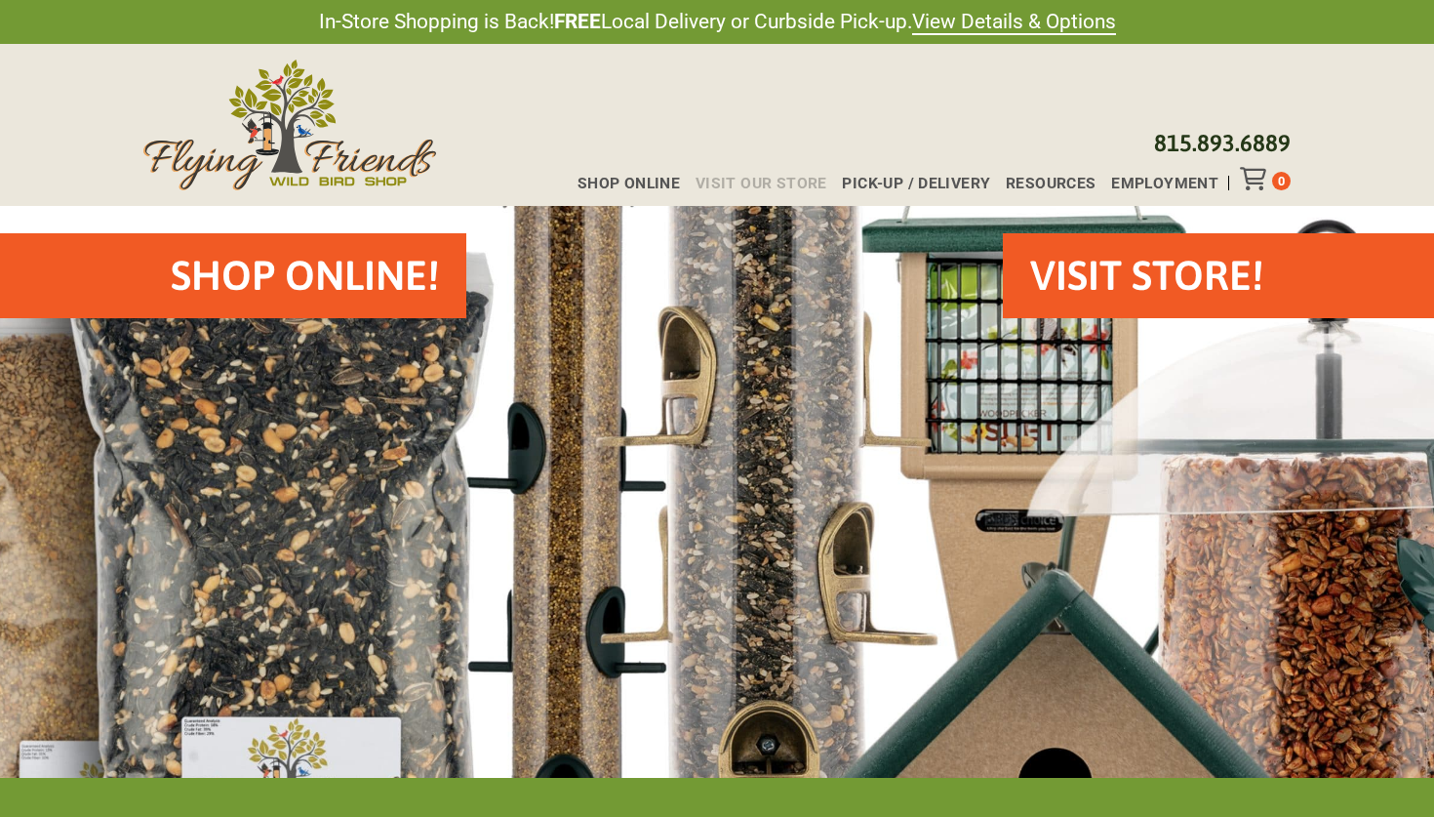
click at [756, 185] on span "Visit Our Store" at bounding box center [762, 184] width 132 height 16
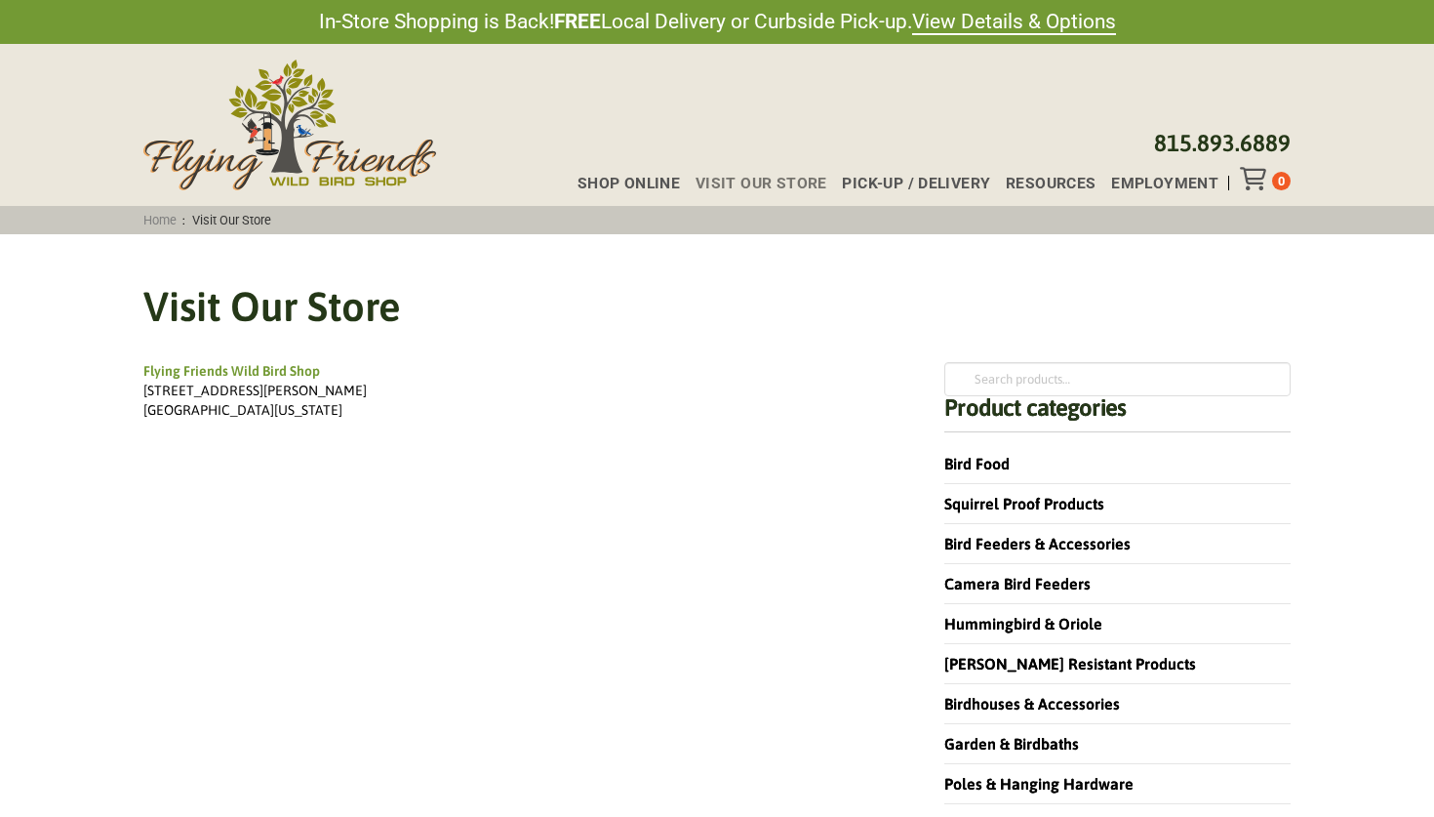
click at [620, 281] on h1 "Visit Our Store" at bounding box center [716, 307] width 1147 height 58
click at [1010, 378] on input "Search for:" at bounding box center [1117, 378] width 346 height 33
type input "hours"
click button "Search" at bounding box center [0, 0] width 0 height 0
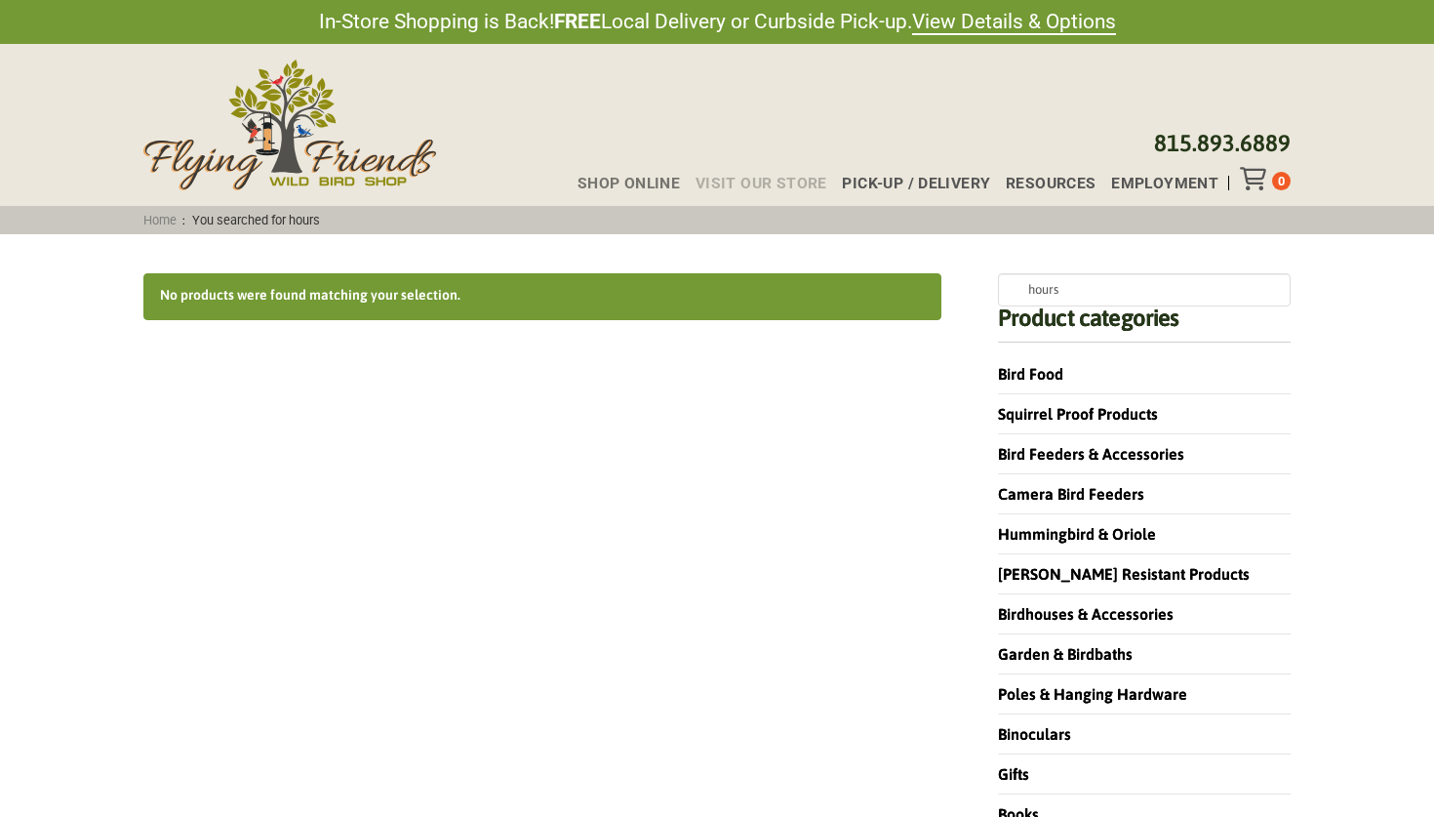
click at [743, 179] on span "Visit Our Store" at bounding box center [762, 184] width 132 height 16
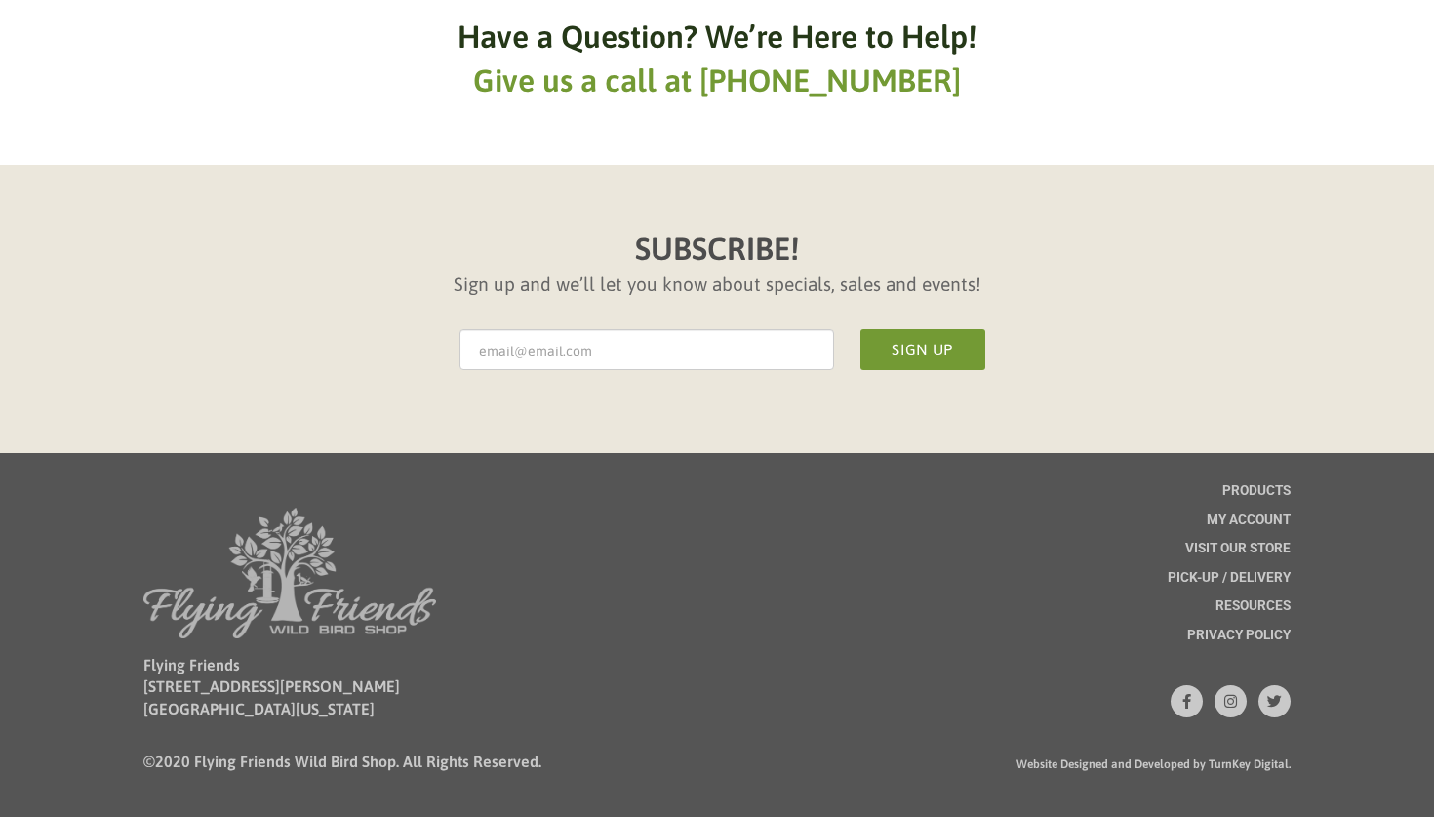
scroll to position [1138, 0]
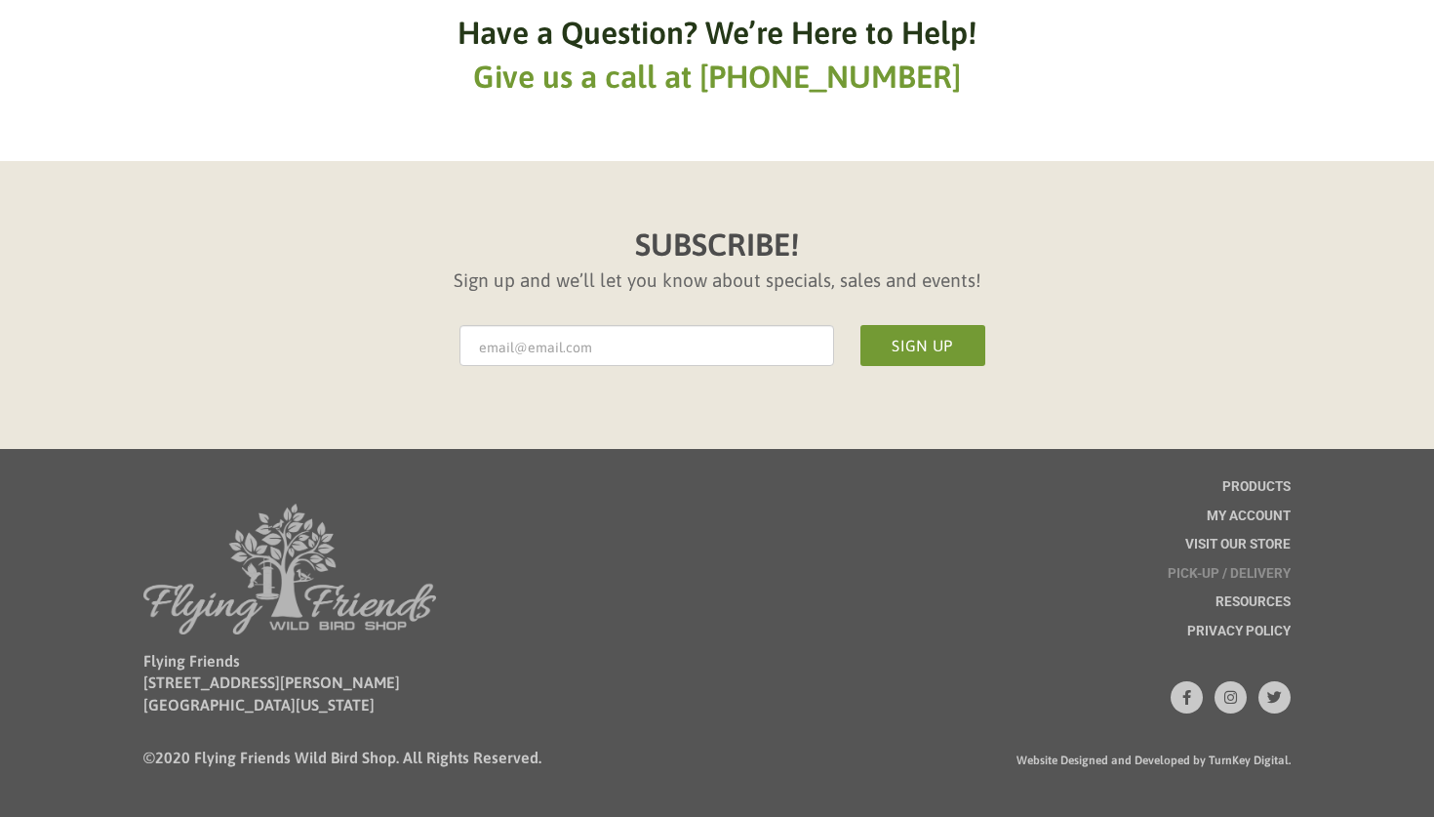
click at [1272, 569] on span "Pick-up / Delivery" at bounding box center [1229, 574] width 123 height 14
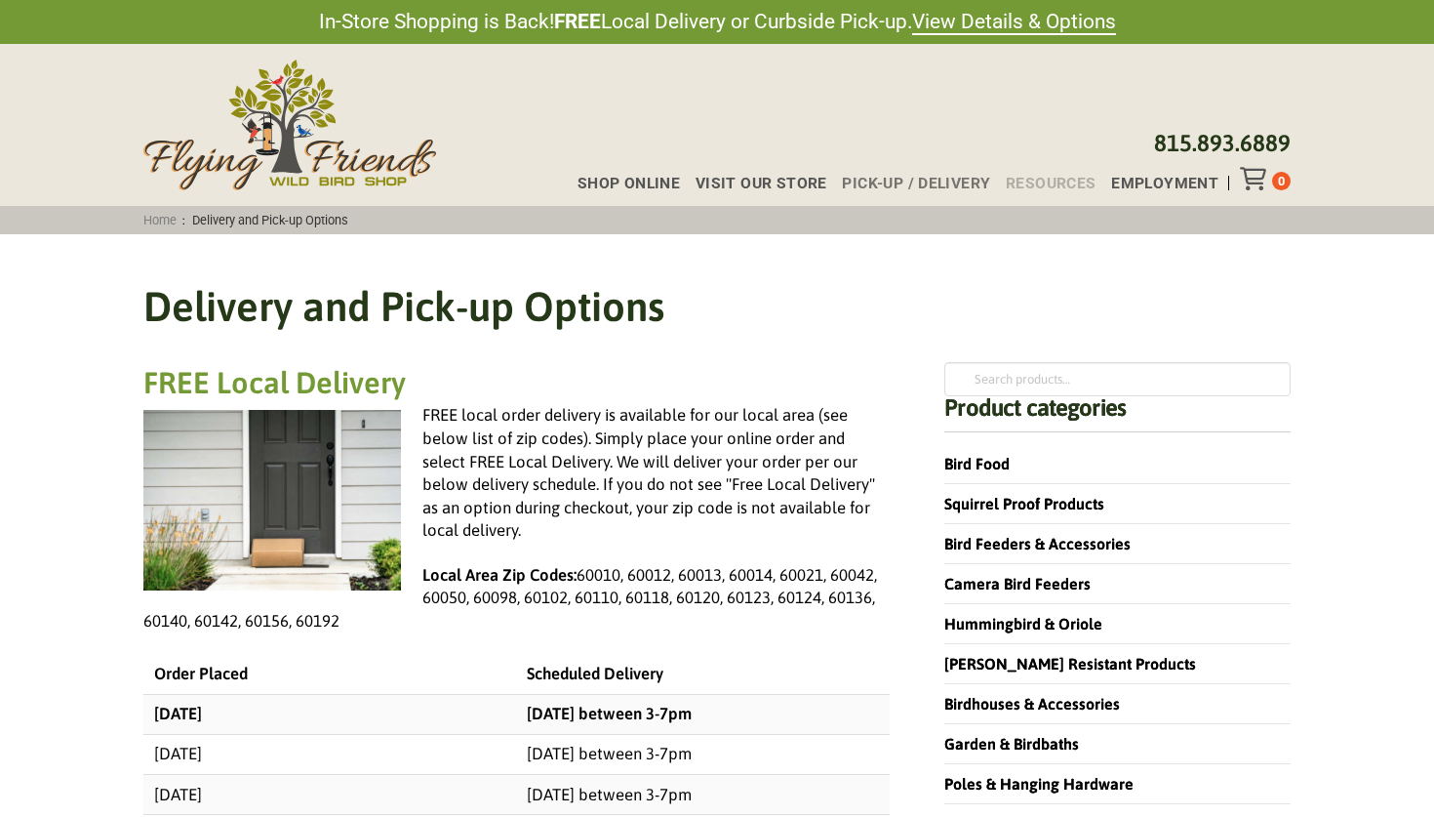
click at [1070, 183] on span "Resources" at bounding box center [1051, 184] width 91 height 16
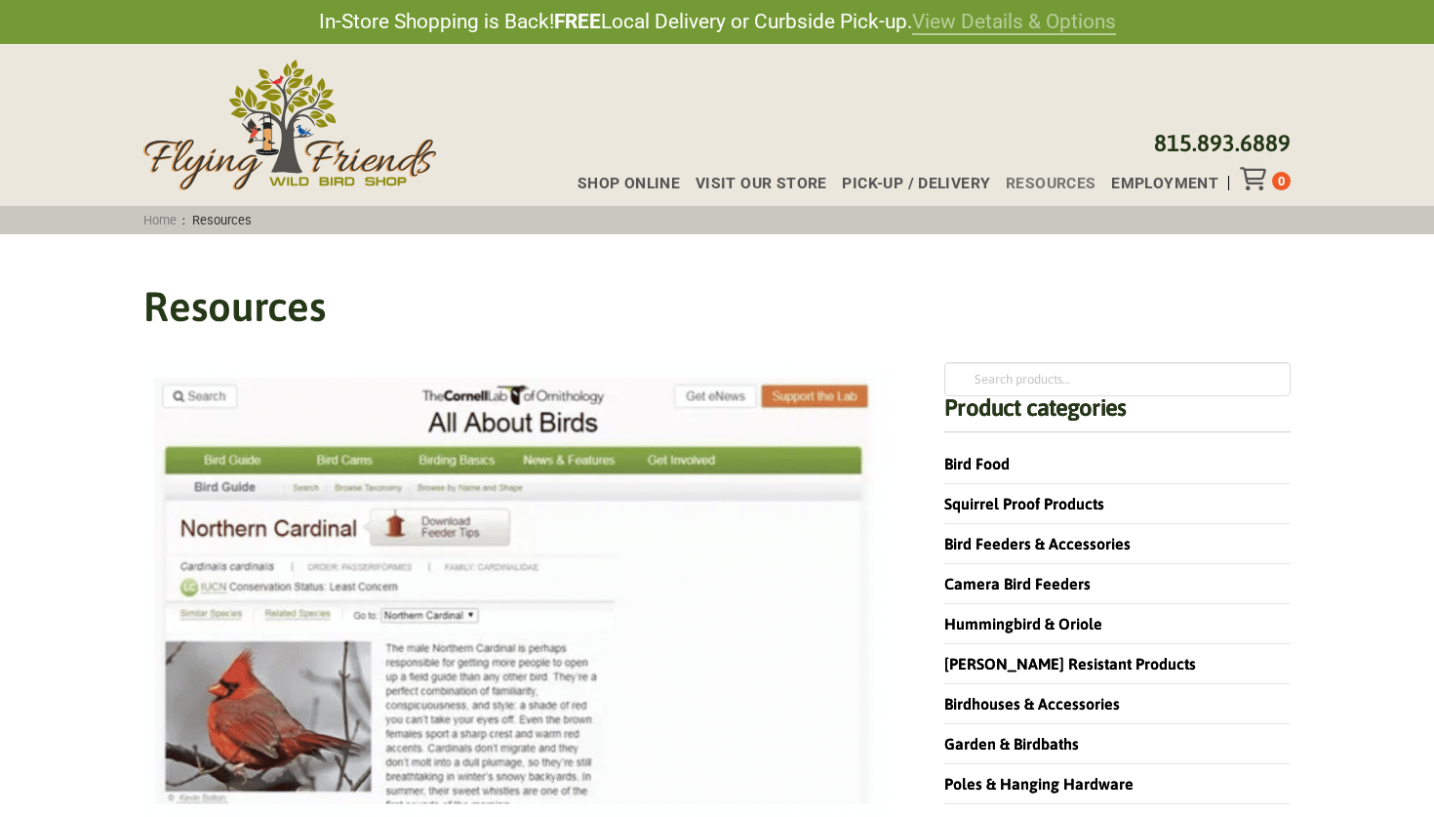
click at [1016, 28] on link "View Details & Options" at bounding box center [1014, 22] width 204 height 25
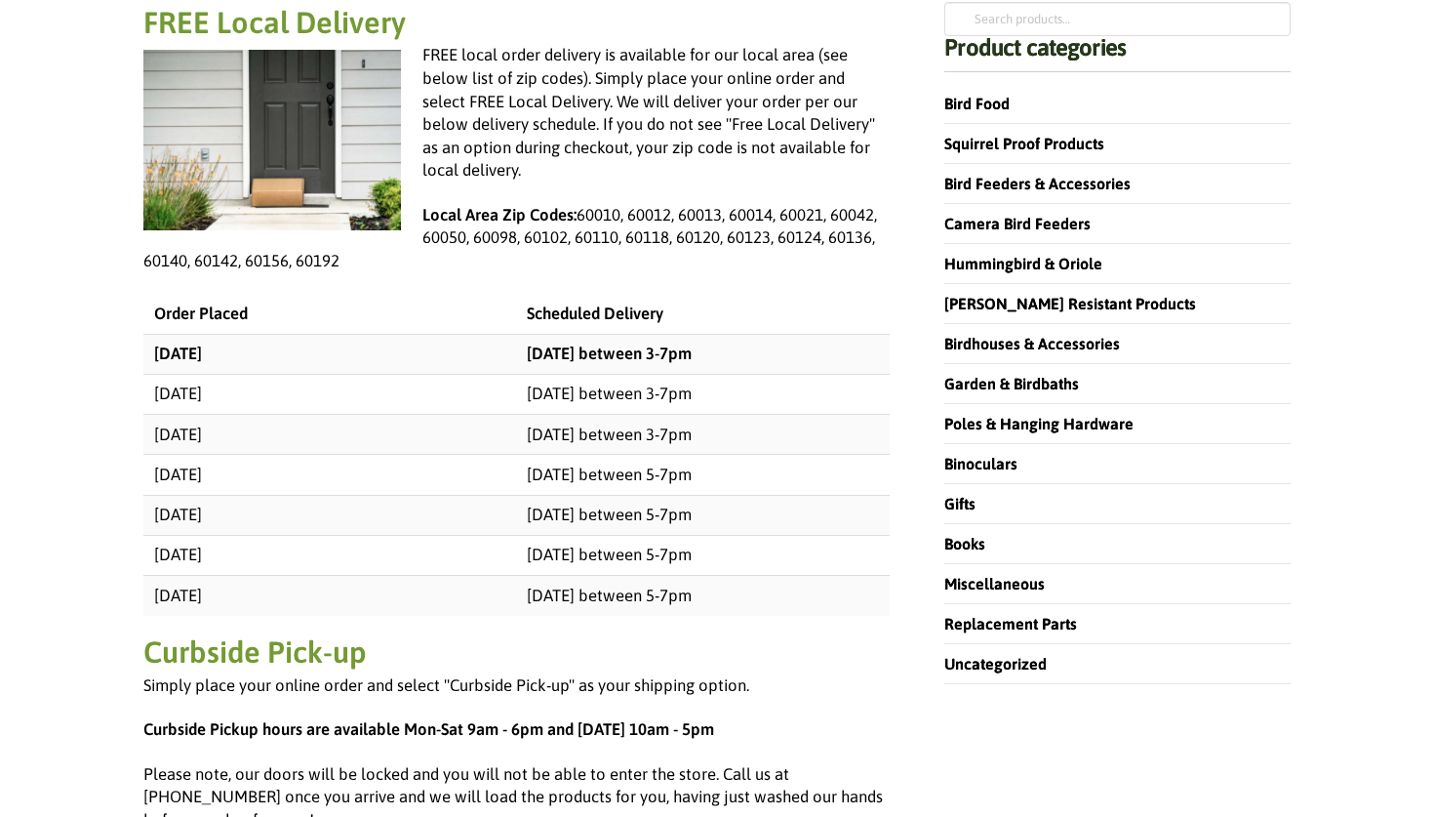
scroll to position [350, 0]
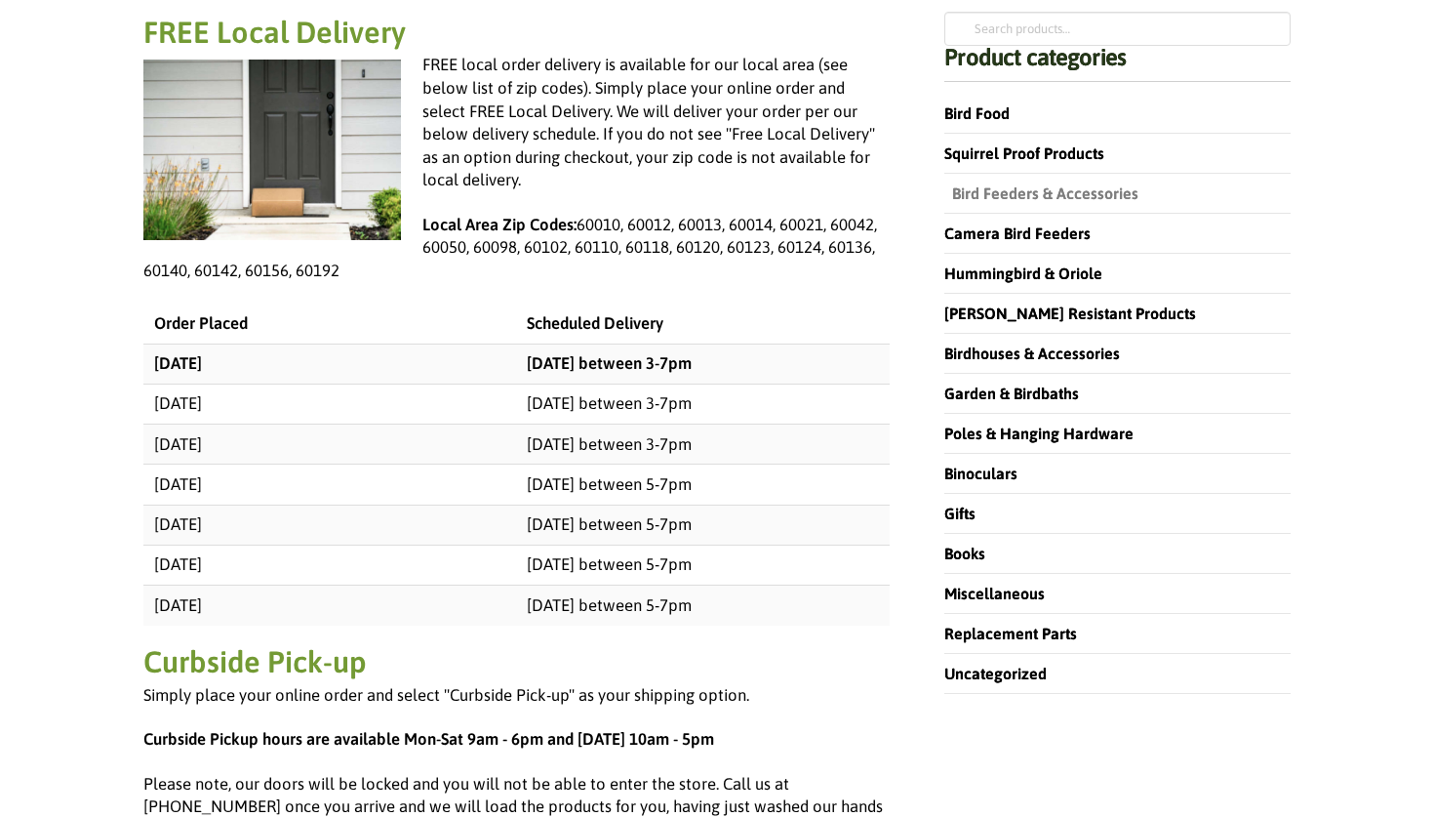
click at [1022, 196] on link "Bird Feeders & Accessories" at bounding box center [1041, 193] width 194 height 18
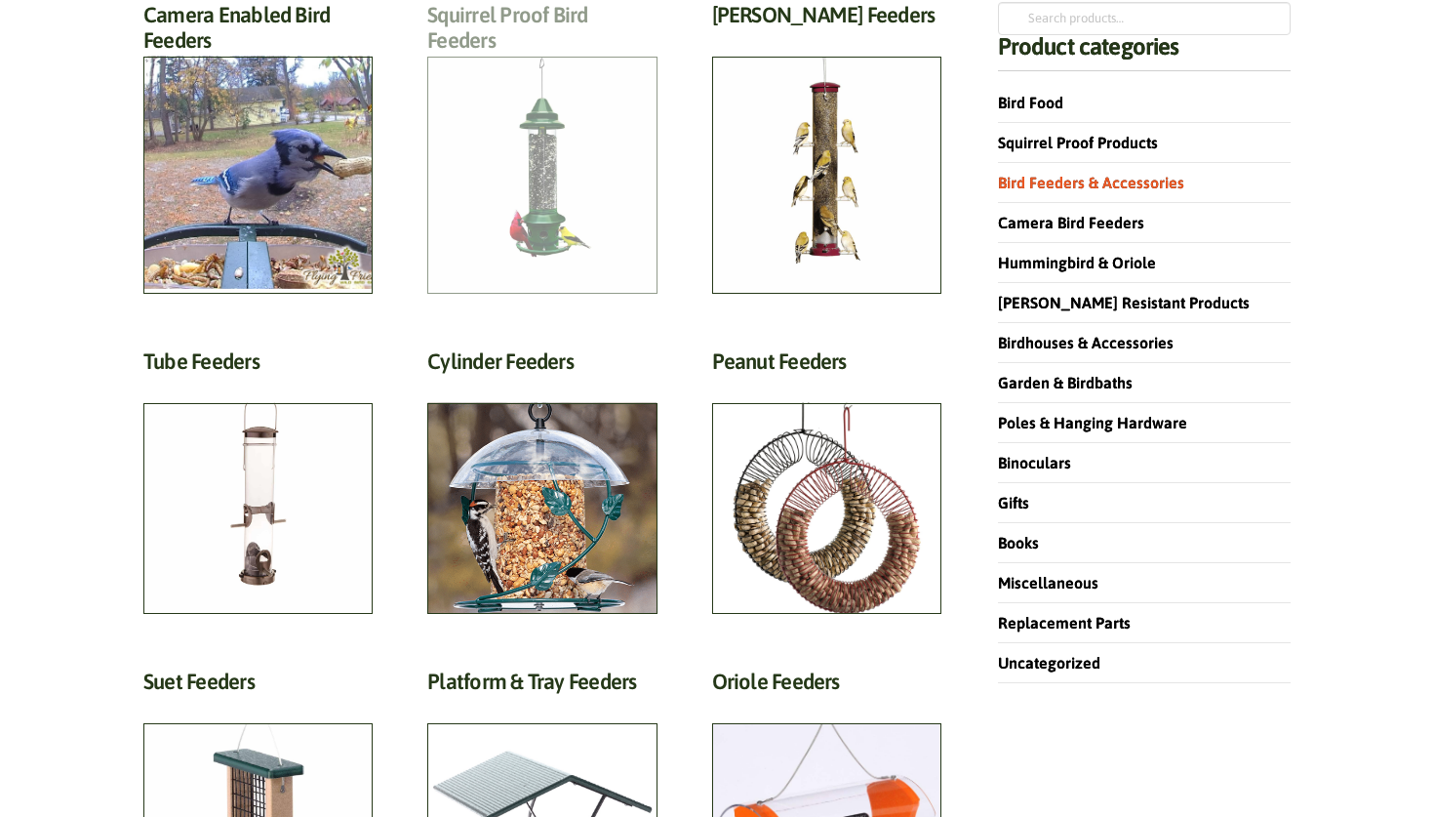
scroll to position [275, 0]
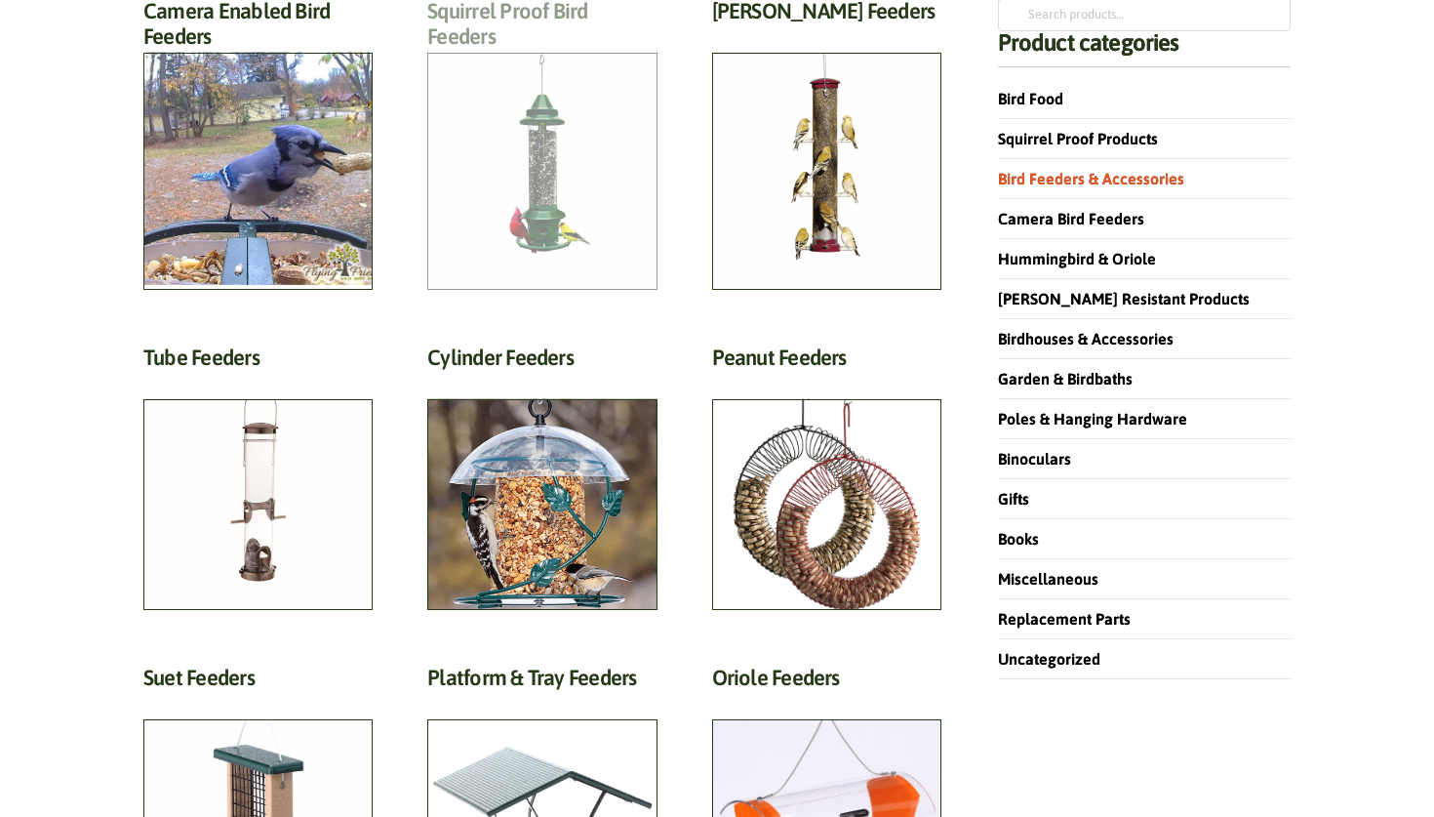
click at [559, 60] on h2 "Squirrel Proof Bird Feeders (10)" at bounding box center [541, 29] width 229 height 62
click at [546, 60] on h2 "Squirrel Proof Bird Feeders (10)" at bounding box center [541, 29] width 229 height 62
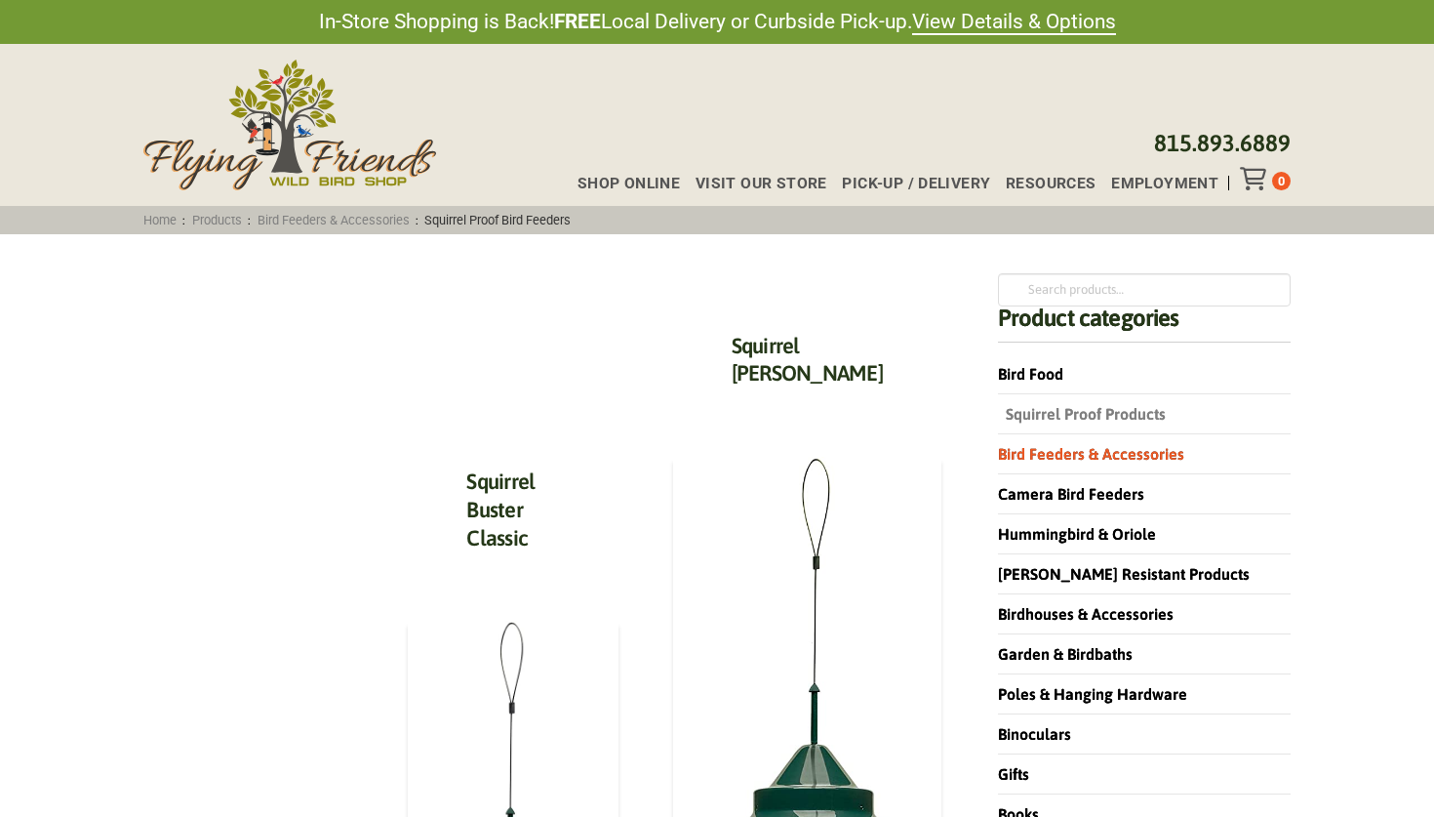
click at [1060, 422] on link "Squirrel Proof Products" at bounding box center [1082, 414] width 168 height 18
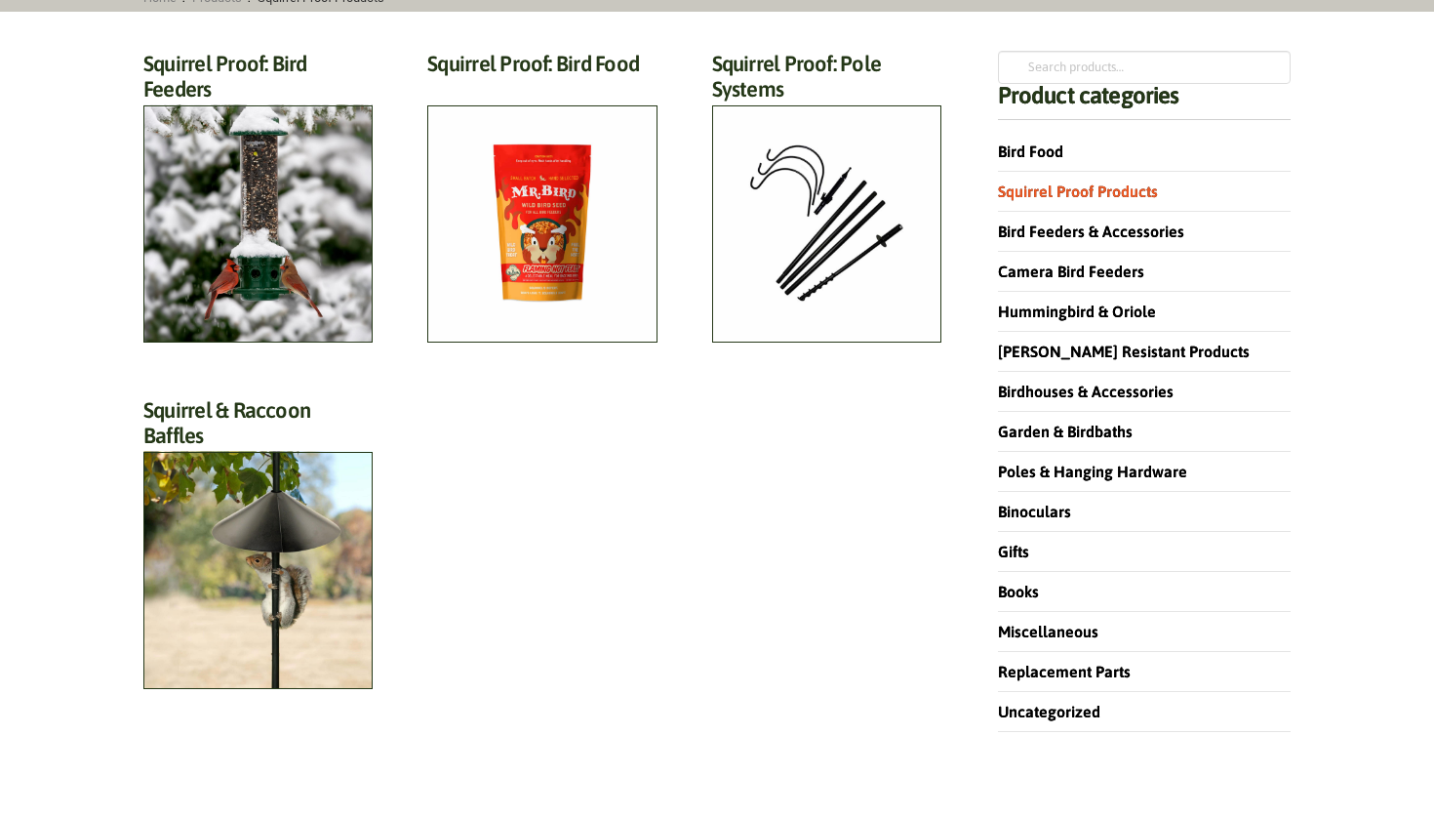
scroll to position [226, 0]
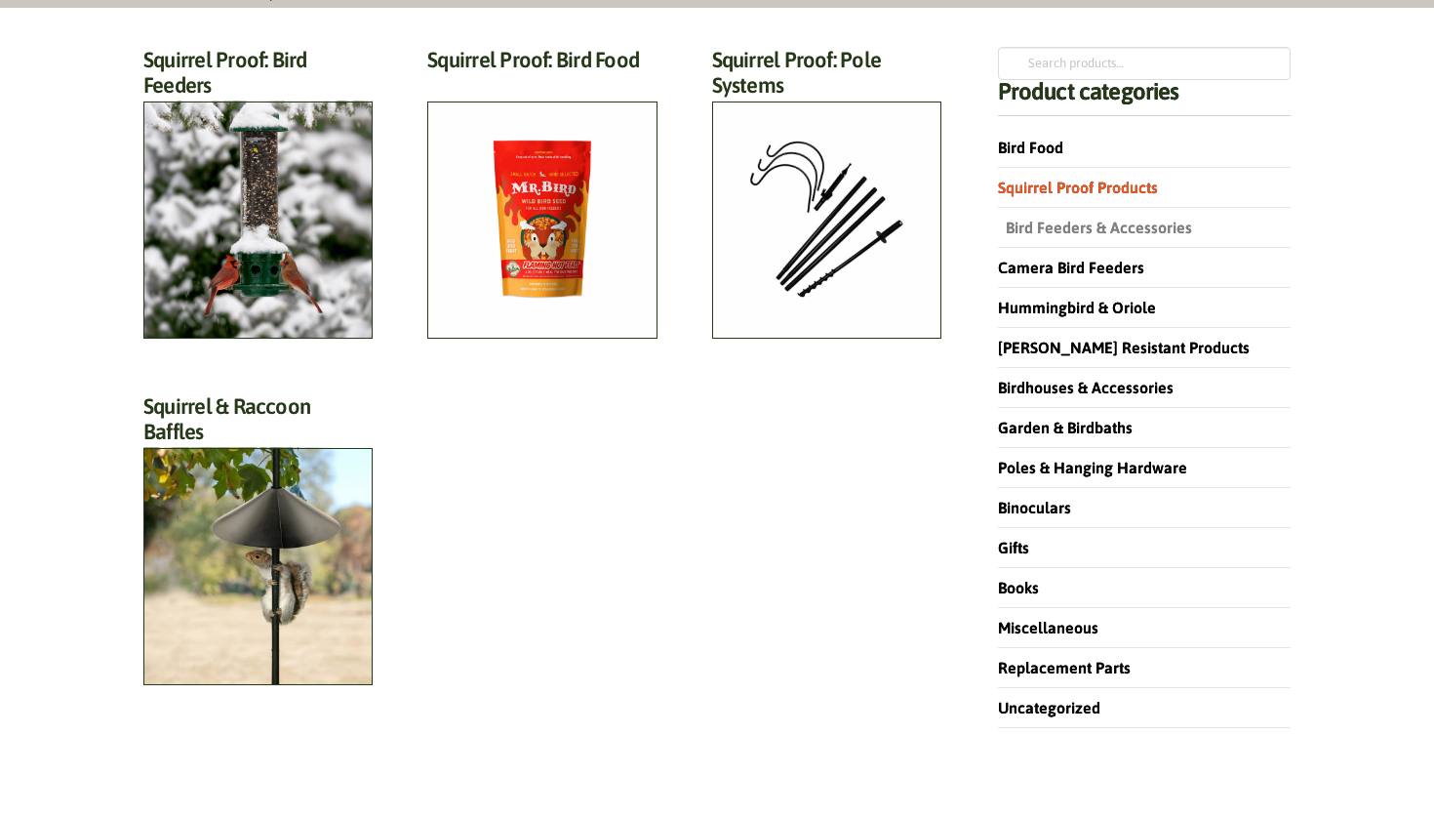
click at [1108, 230] on link "Bird Feeders & Accessories" at bounding box center [1095, 228] width 194 height 18
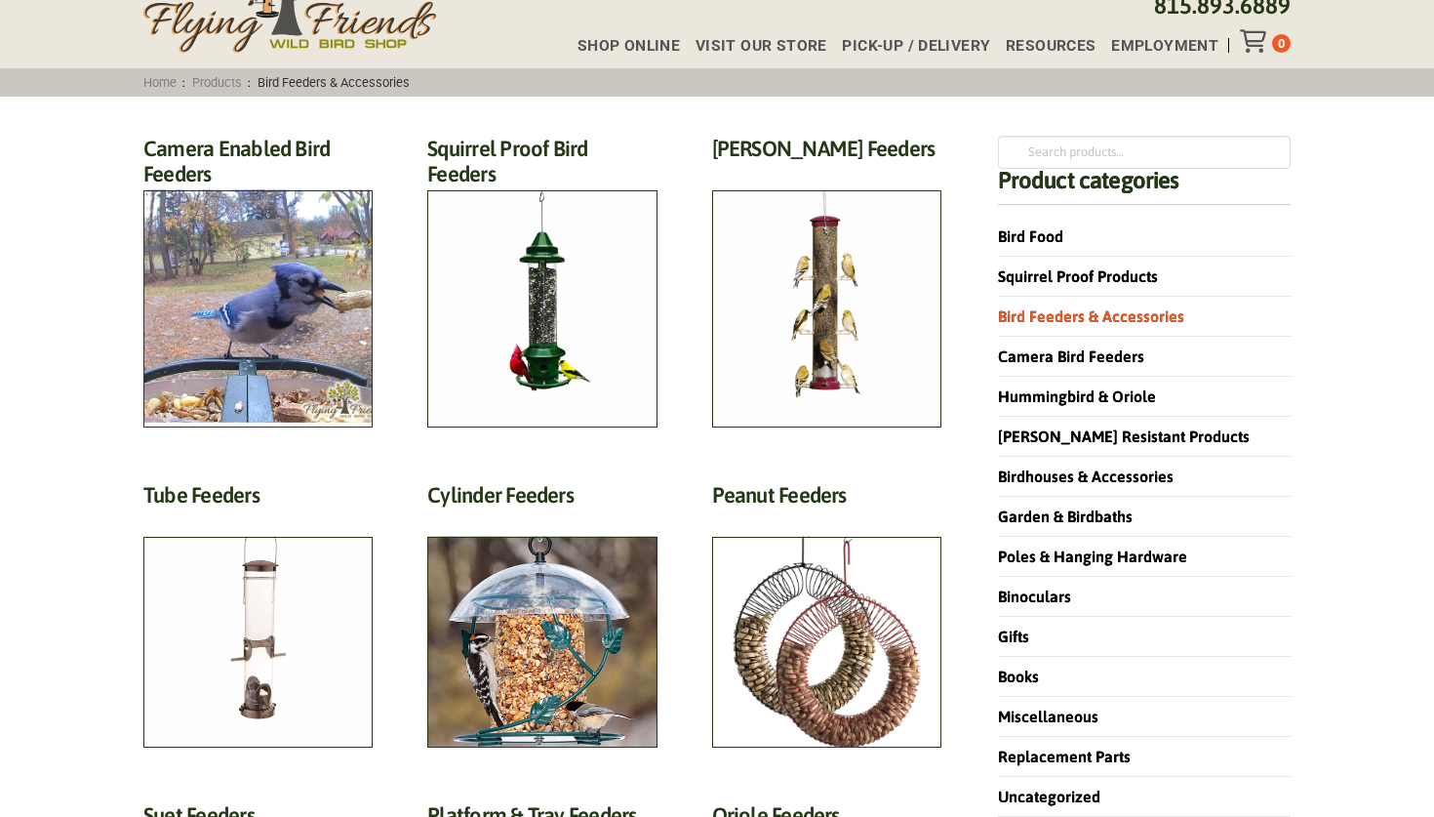
scroll to position [168, 0]
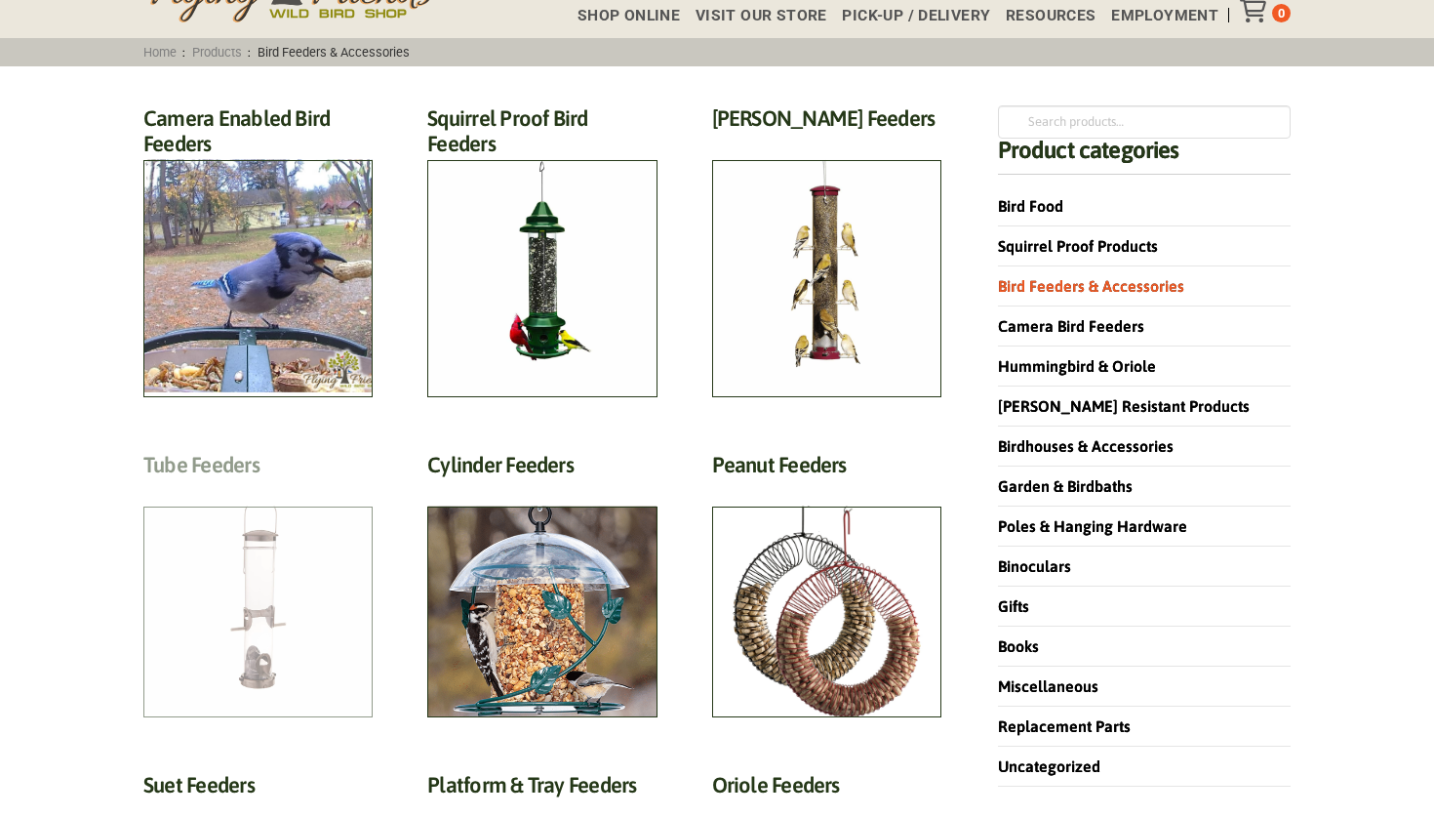
click at [280, 488] on h2 "Tube Feeders (9)" at bounding box center [257, 470] width 229 height 36
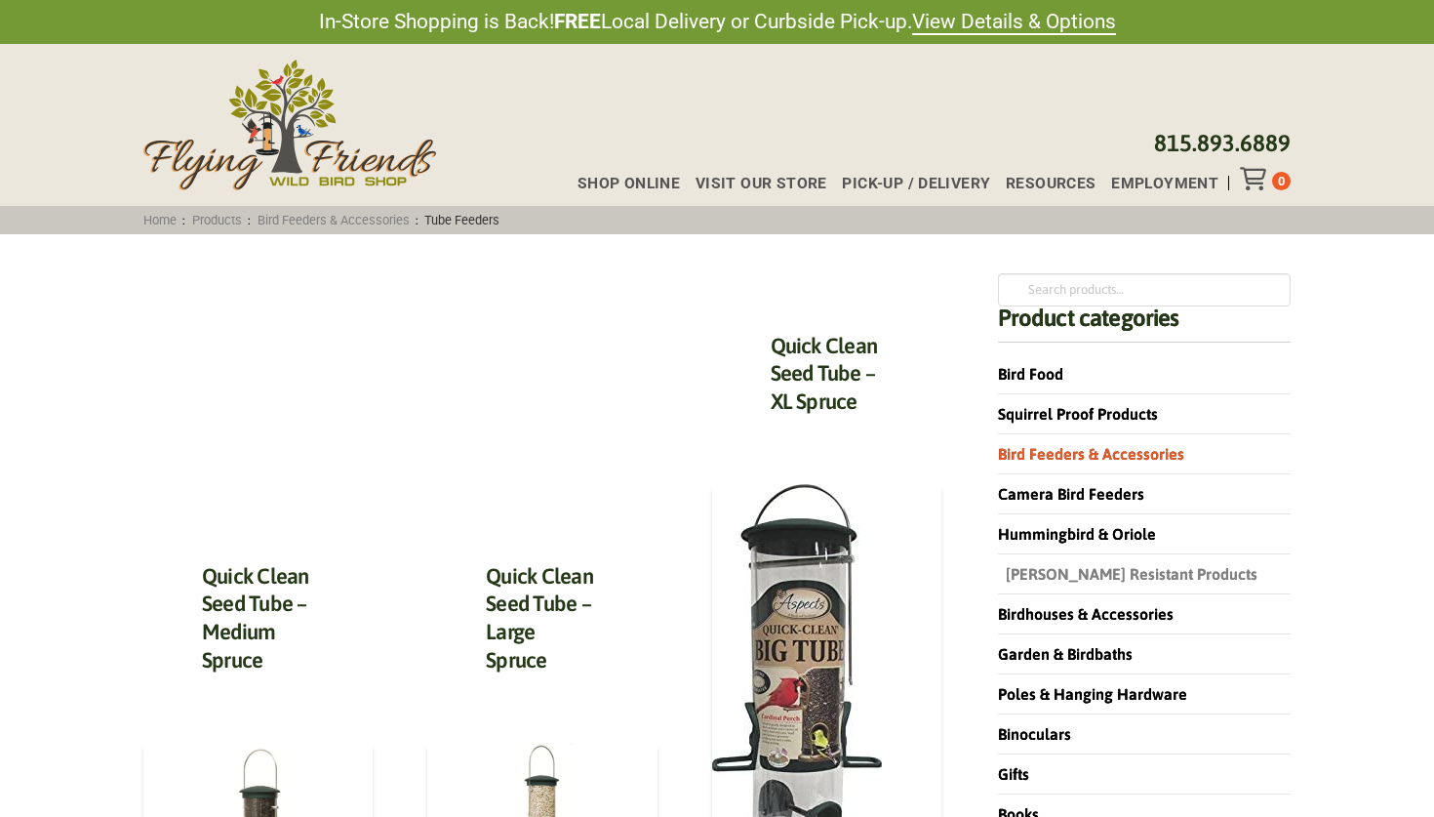
click at [1032, 578] on link "[PERSON_NAME] Resistant Products" at bounding box center [1127, 574] width 259 height 18
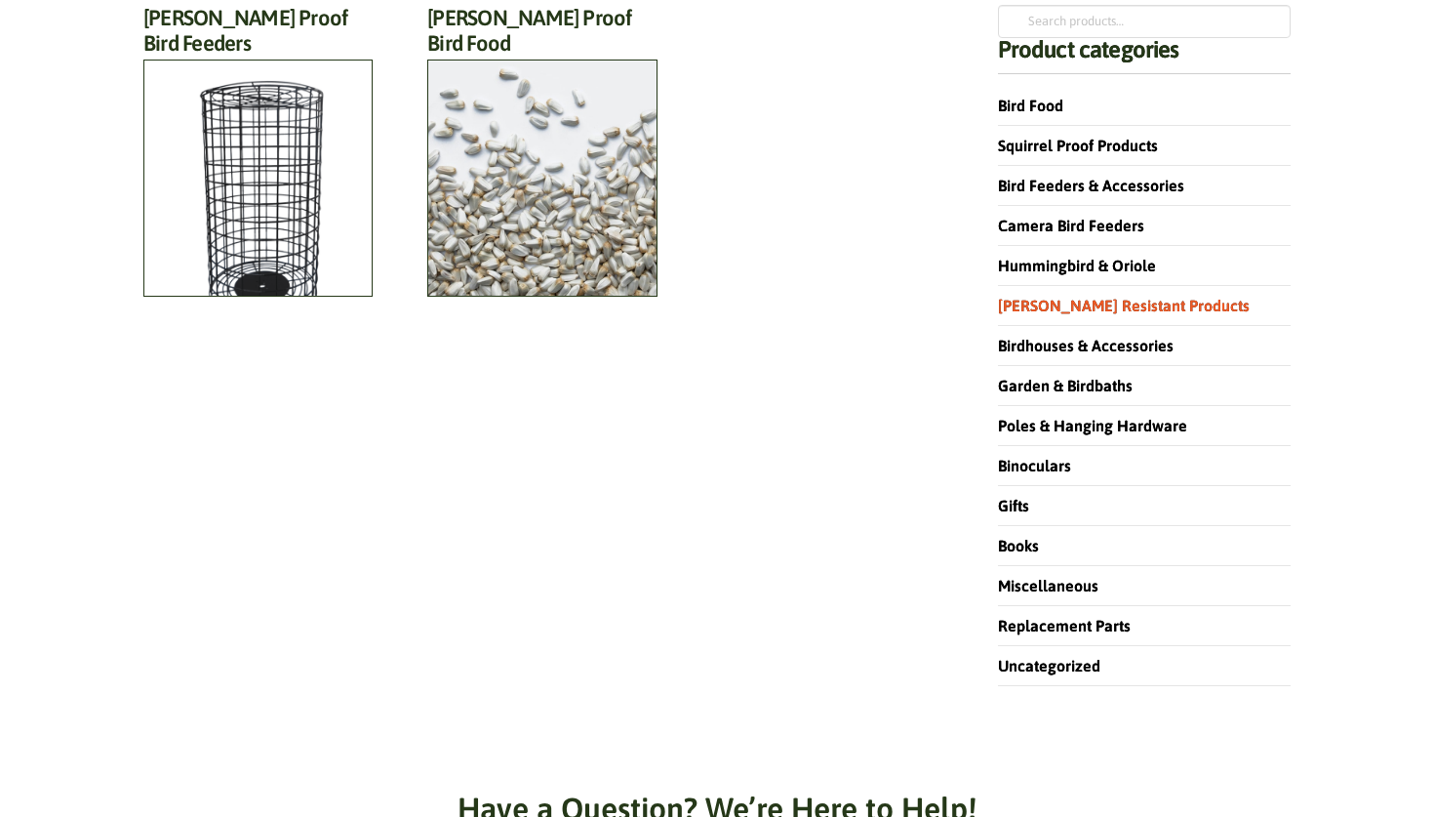
scroll to position [277, 0]
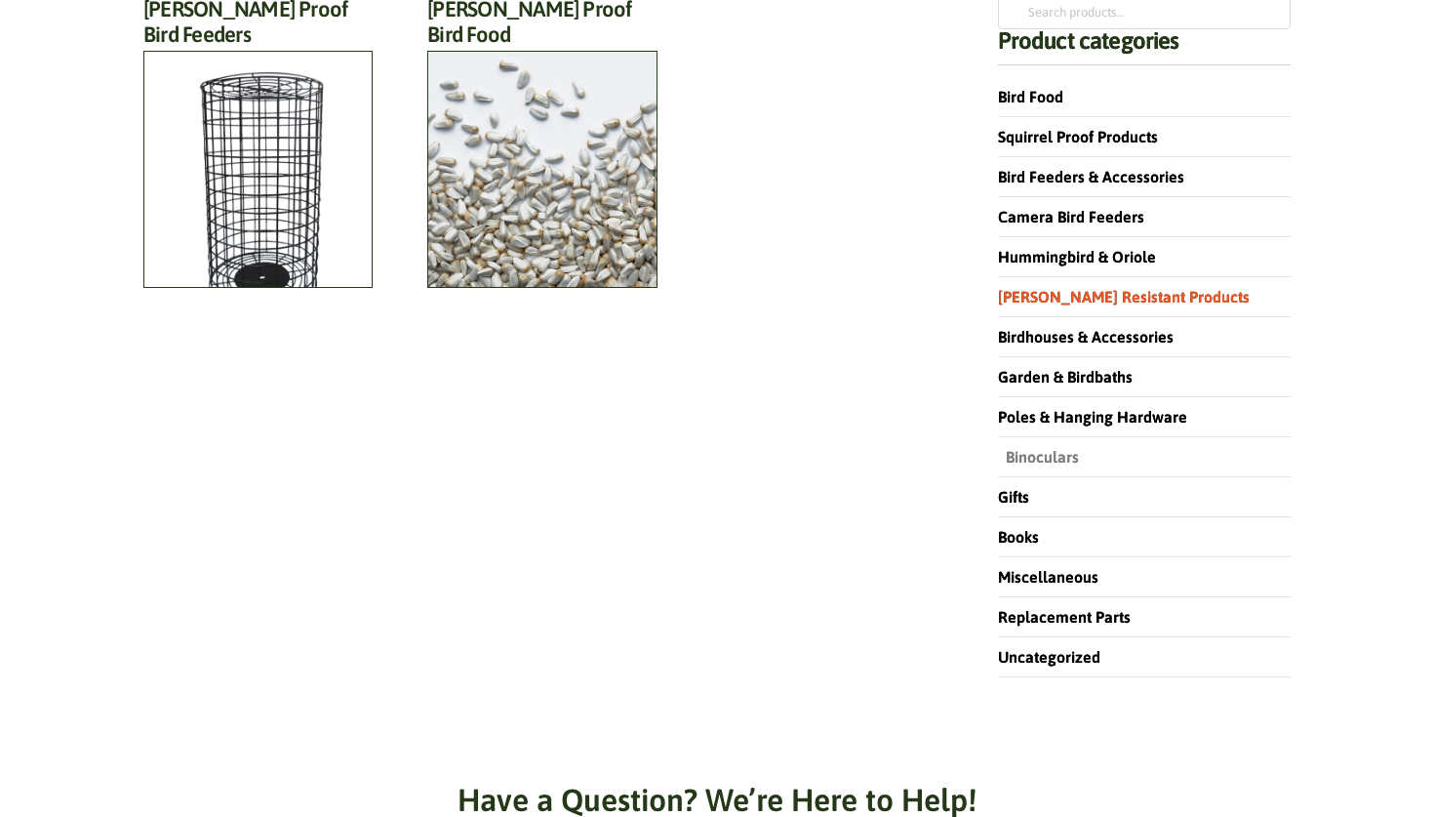
click at [1047, 452] on link "Binoculars" at bounding box center [1038, 457] width 81 height 18
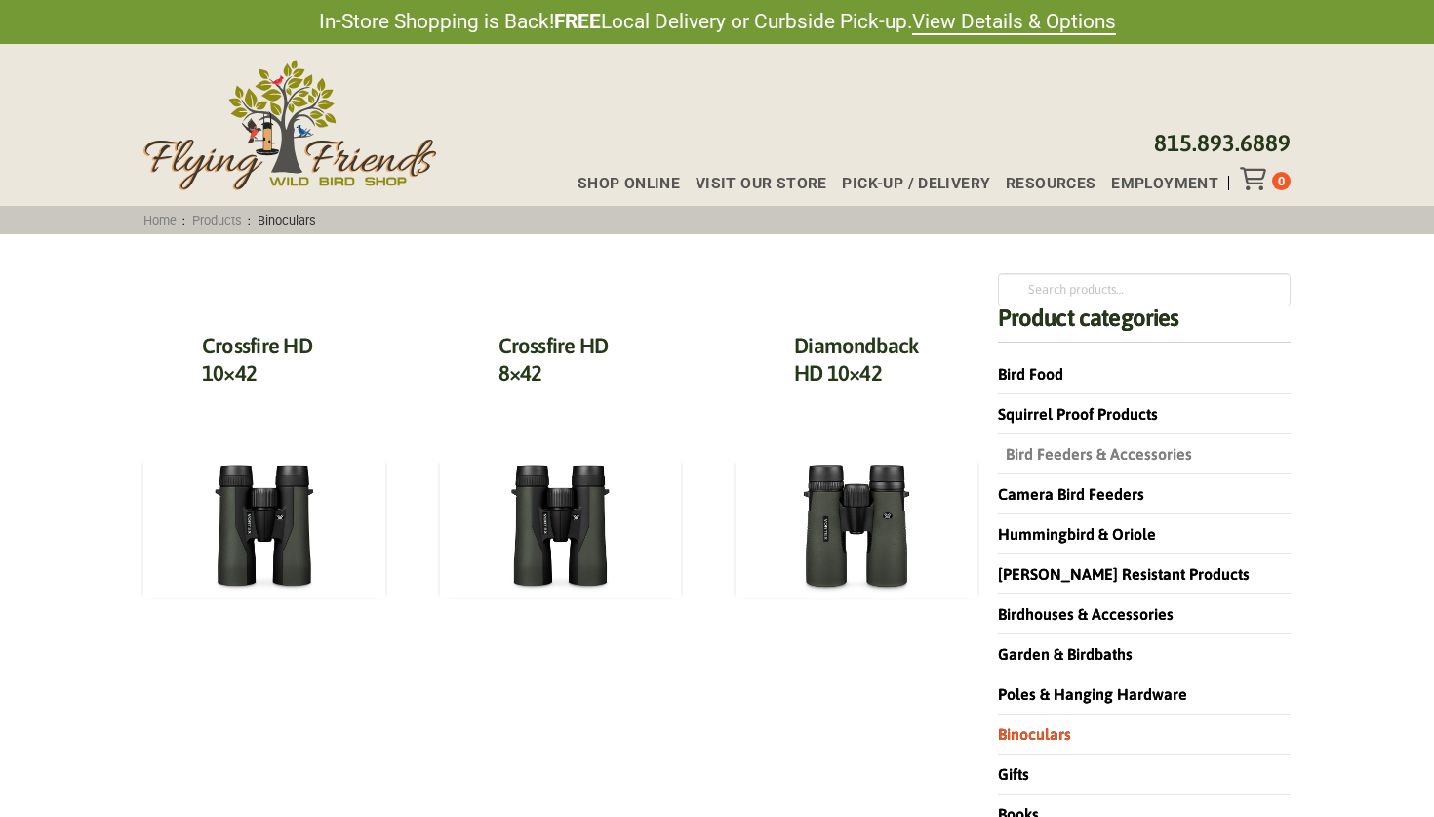
click at [1041, 450] on link "Bird Feeders & Accessories" at bounding box center [1095, 454] width 194 height 18
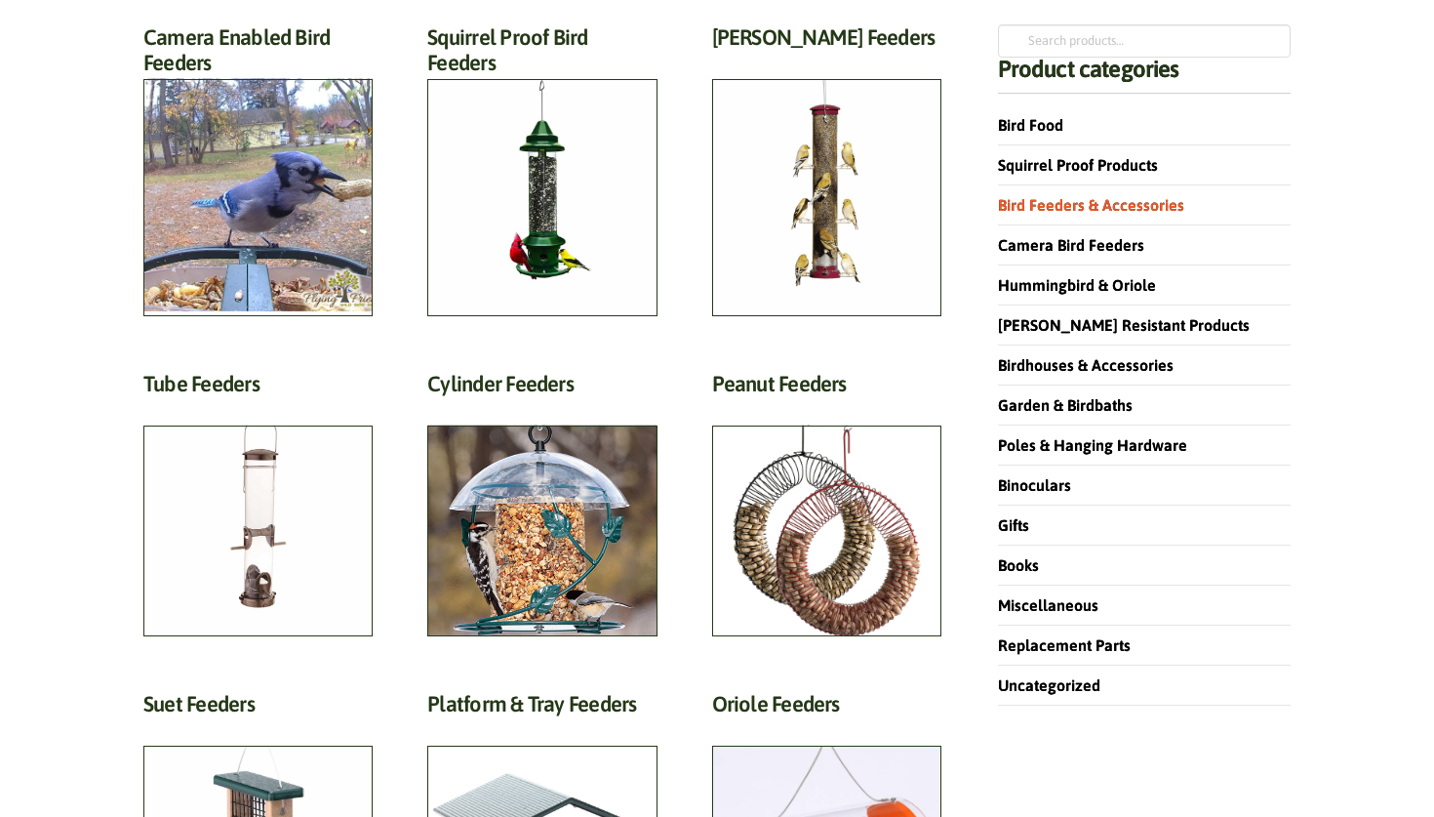
scroll to position [251, 0]
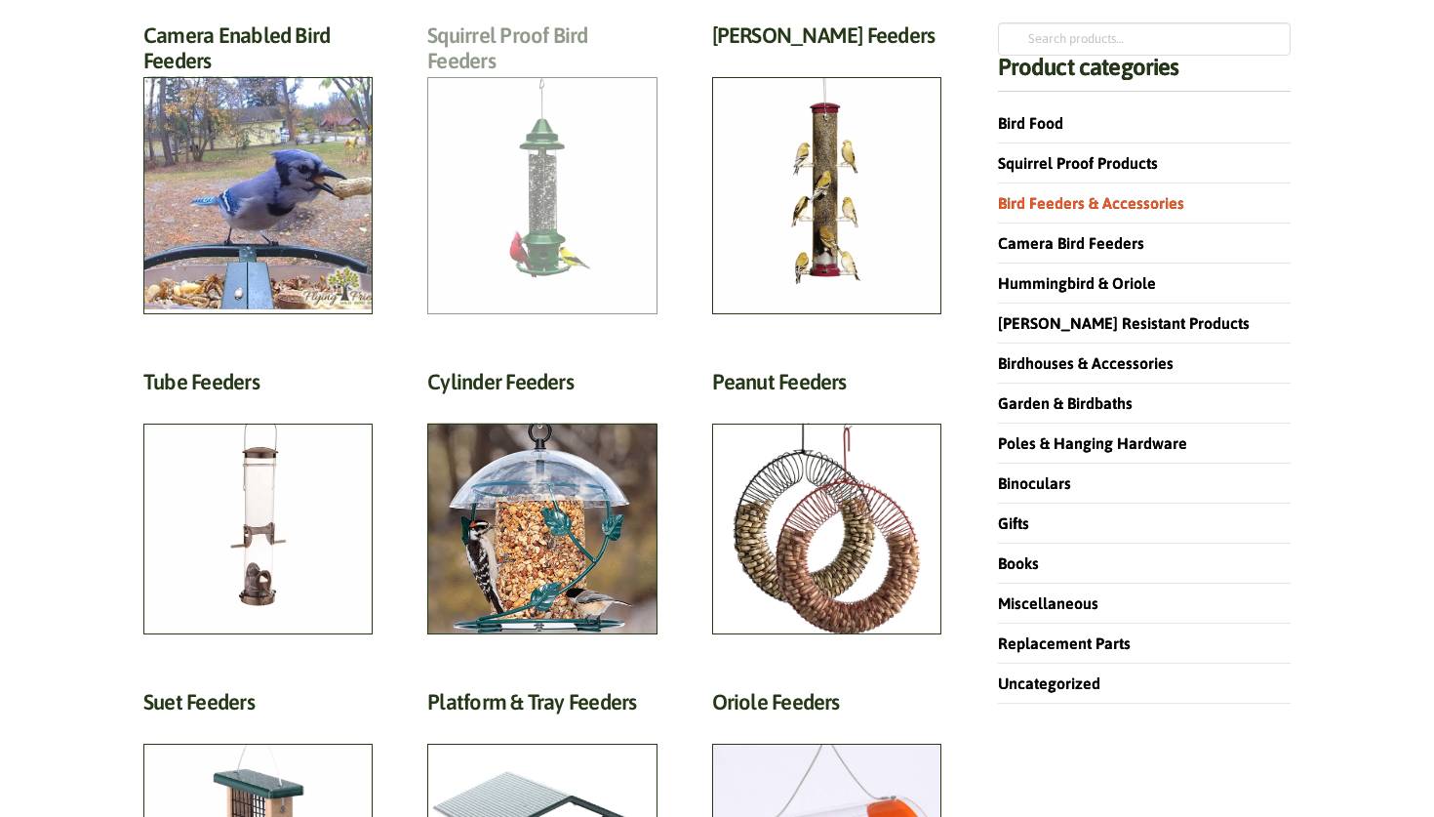
click at [531, 85] on h2 "Squirrel Proof Bird Feeders (10)" at bounding box center [541, 53] width 229 height 62
